Goal: Navigation & Orientation: Find specific page/section

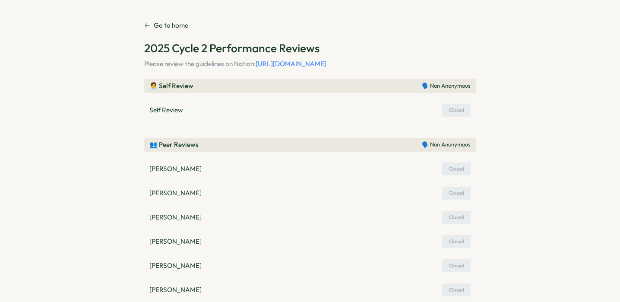
click at [176, 22] on p "Go to home" at bounding box center [171, 25] width 35 height 9
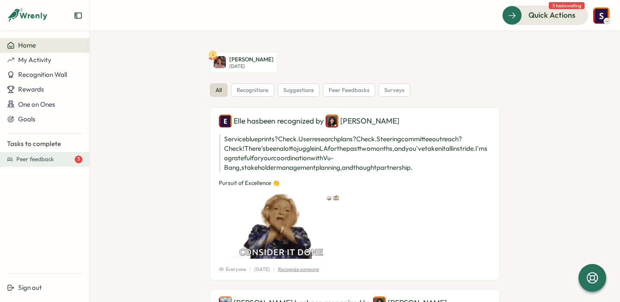
click at [38, 159] on span "Peer feedback" at bounding box center [35, 159] width 38 height 8
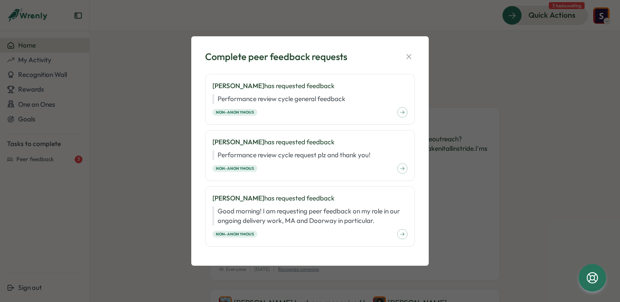
click at [405, 49] on div "Complete peer feedback requests Isabelle Hirschy has requested feedback Perform…" at bounding box center [310, 151] width 217 height 209
click at [408, 51] on div "Complete peer feedback requests" at bounding box center [310, 56] width 210 height 13
click at [414, 55] on button "button" at bounding box center [409, 57] width 12 height 12
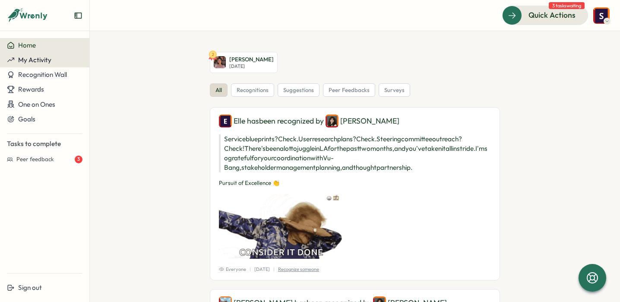
click at [51, 60] on span "My Activity" at bounding box center [34, 60] width 33 height 8
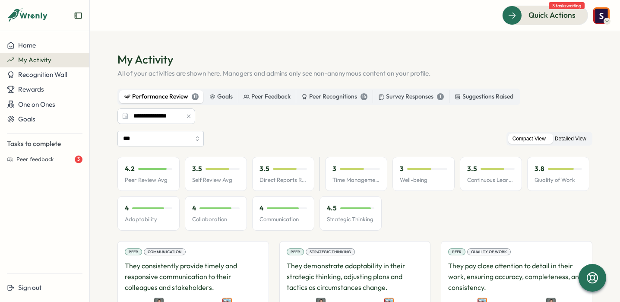
click at [567, 141] on label "Detailed View" at bounding box center [570, 138] width 40 height 11
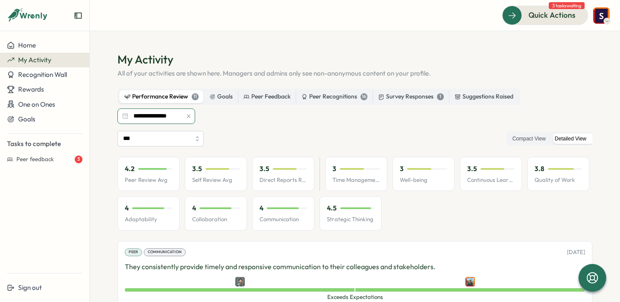
click at [179, 117] on input "**********" at bounding box center [156, 116] width 78 height 16
click at [303, 139] on div "*** Compact View Detailed View" at bounding box center [354, 139] width 475 height 16
click at [172, 95] on div "Performance Review 11" at bounding box center [161, 96] width 74 height 9
click at [341, 100] on div "Peer Recognitions 16" at bounding box center [334, 96] width 66 height 9
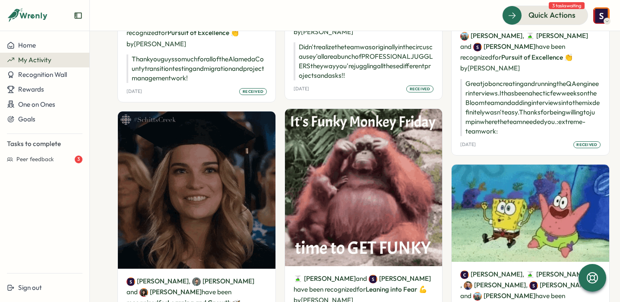
scroll to position [1251, 0]
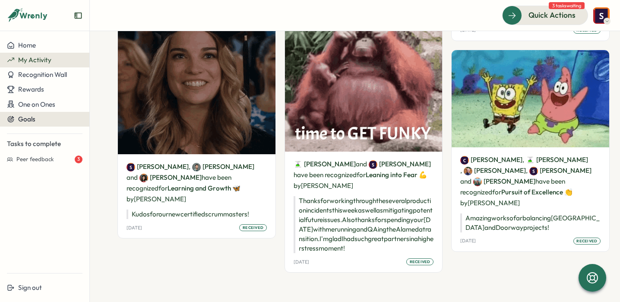
click at [40, 114] on button "Goals" at bounding box center [44, 119] width 89 height 15
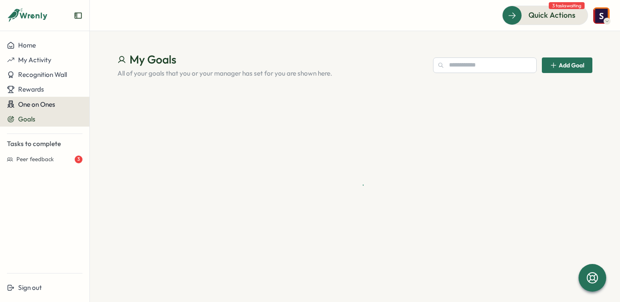
click at [40, 105] on span "One on Ones" at bounding box center [36, 104] width 37 height 8
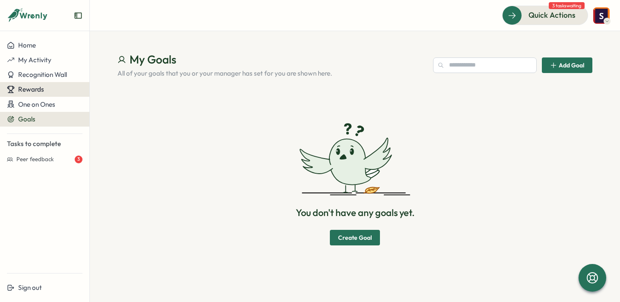
click at [42, 88] on span "Rewards" at bounding box center [31, 89] width 26 height 8
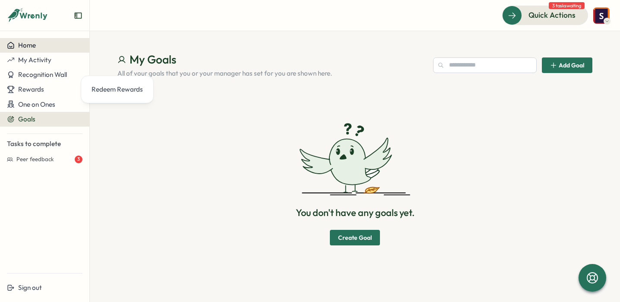
click at [36, 49] on div "Home" at bounding box center [45, 45] width 76 height 8
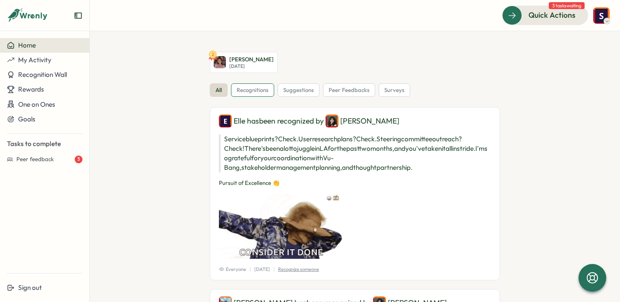
click at [250, 88] on span "recognitions" at bounding box center [253, 90] width 32 height 8
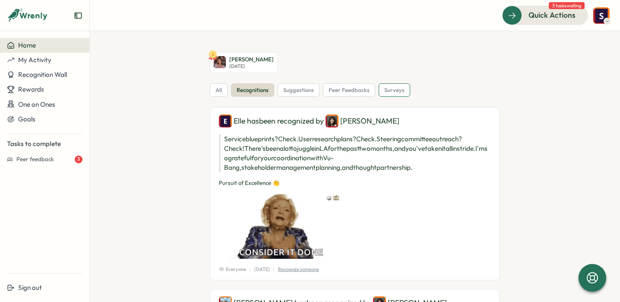
click at [379, 96] on div "surveys" at bounding box center [395, 90] width 32 height 14
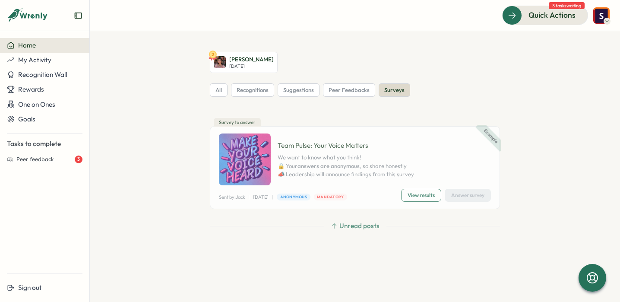
click at [343, 171] on p "We want to know what you think! 🔒 Your answers are anonymous , so share honestl…" at bounding box center [346, 166] width 136 height 25
click at [430, 199] on span "View results" at bounding box center [421, 195] width 27 height 12
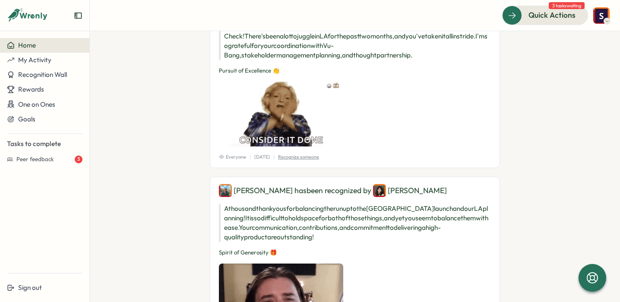
scroll to position [144, 0]
